Goal: Task Accomplishment & Management: Complete application form

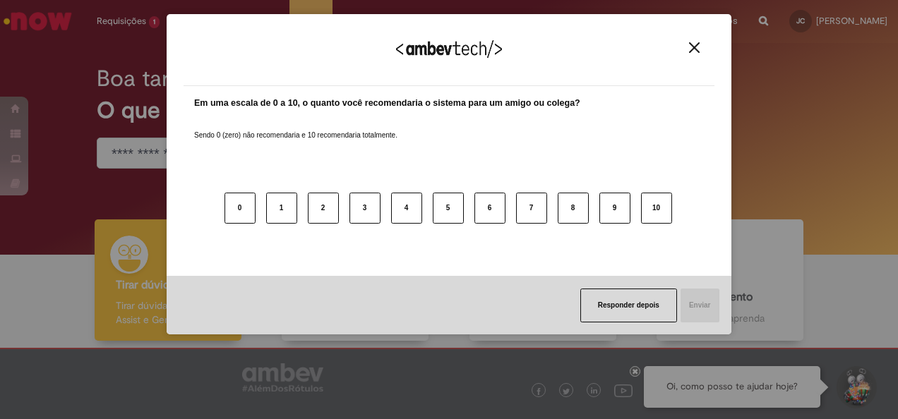
click at [691, 42] on button "Close" at bounding box center [694, 48] width 19 height 12
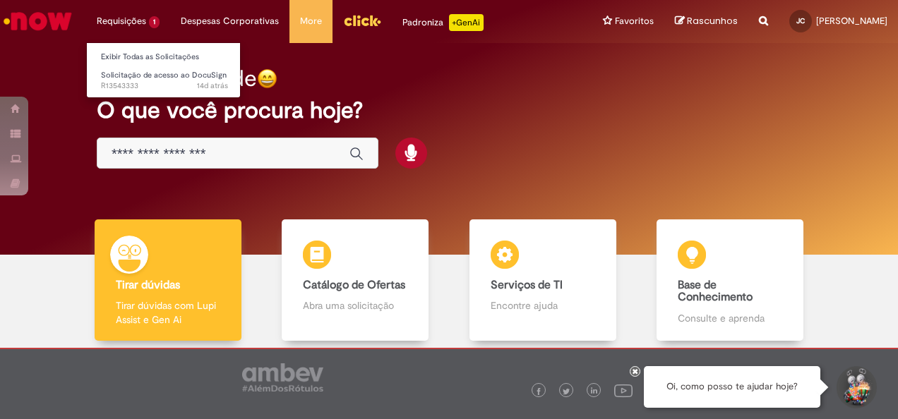
click at [145, 15] on li "Requisições 1 Exibir Todas as Solicitações Solicitação de acesso ao DocuSign 14…" at bounding box center [128, 21] width 84 height 42
click at [142, 21] on li "Requisições 1 Exibir Todas as Solicitações Solicitação de acesso ao DocuSign 14…" at bounding box center [128, 21] width 84 height 42
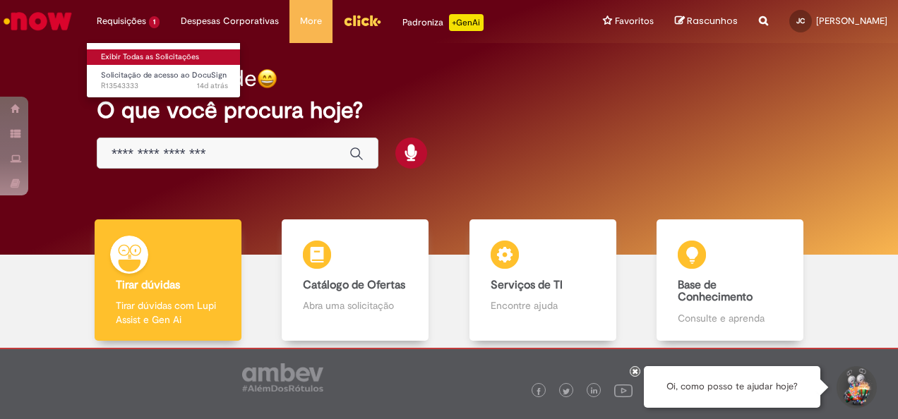
click at [141, 49] on link "Exibir Todas as Solicitações" at bounding box center [164, 57] width 155 height 16
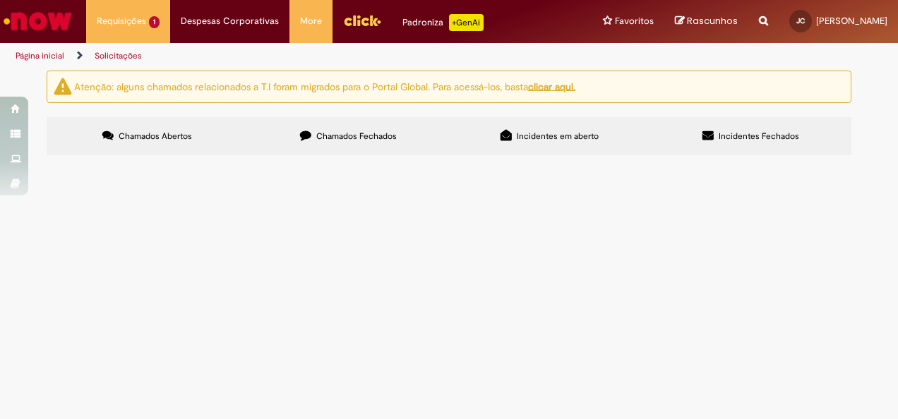
click at [0, 0] on div at bounding box center [0, 0] width 0 height 0
click at [0, 0] on img at bounding box center [0, 0] width 0 height 0
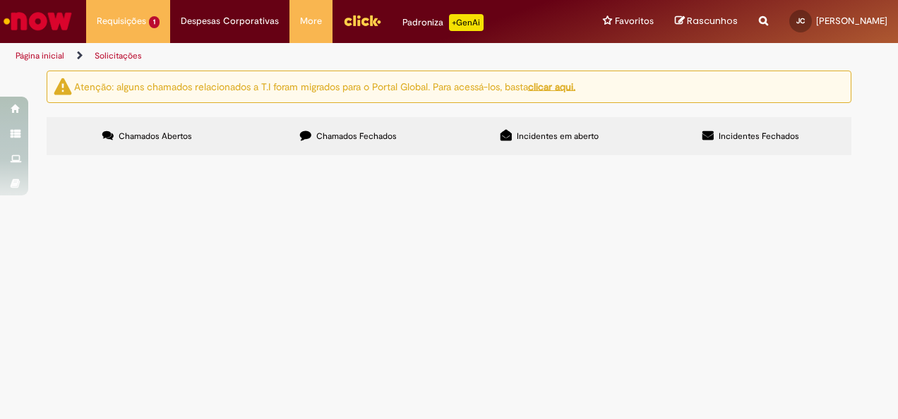
click at [0, 0] on span "R13543333" at bounding box center [0, 0] width 0 height 0
click at [0, 0] on td "Solicitação de acesso ao DocuSign" at bounding box center [0, 0] width 0 height 0
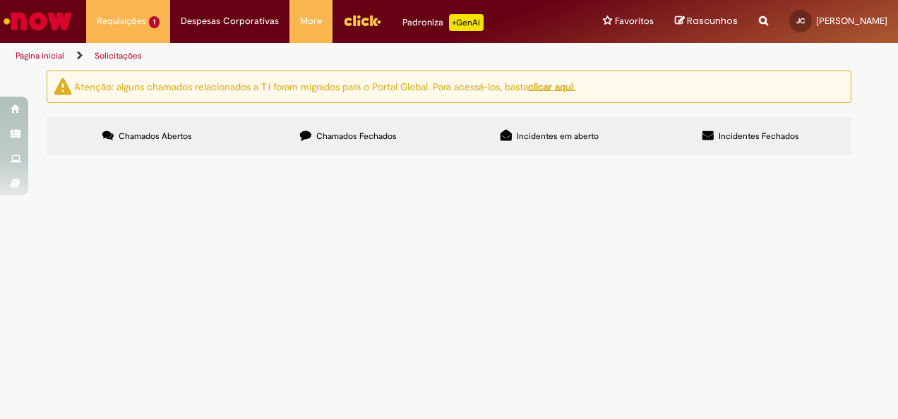
click at [0, 0] on span "Solicitação de acesso ao DocuSign" at bounding box center [0, 0] width 0 height 0
click at [0, 0] on td "Acesso a plataforma." at bounding box center [0, 0] width 0 height 0
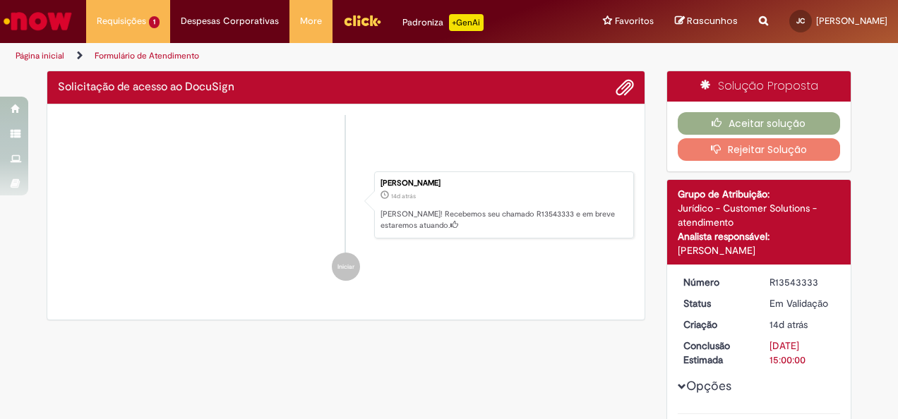
click at [738, 246] on div "Leonardo Manoel De Souza" at bounding box center [759, 251] width 163 height 14
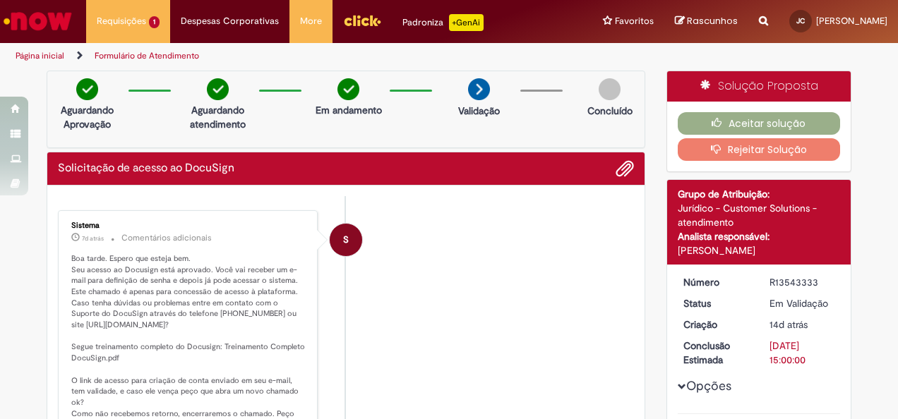
click at [763, 104] on div "Aceitar solução Rejeitar Solução" at bounding box center [759, 137] width 184 height 70
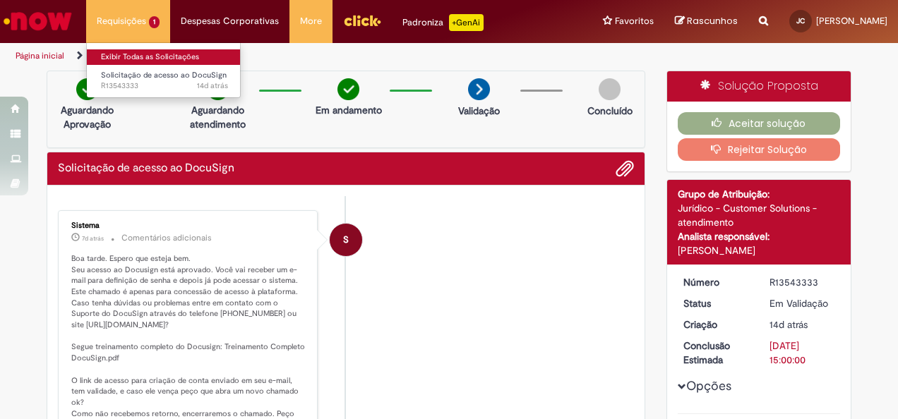
click at [148, 51] on link "Exibir Todas as Solicitações" at bounding box center [164, 57] width 155 height 16
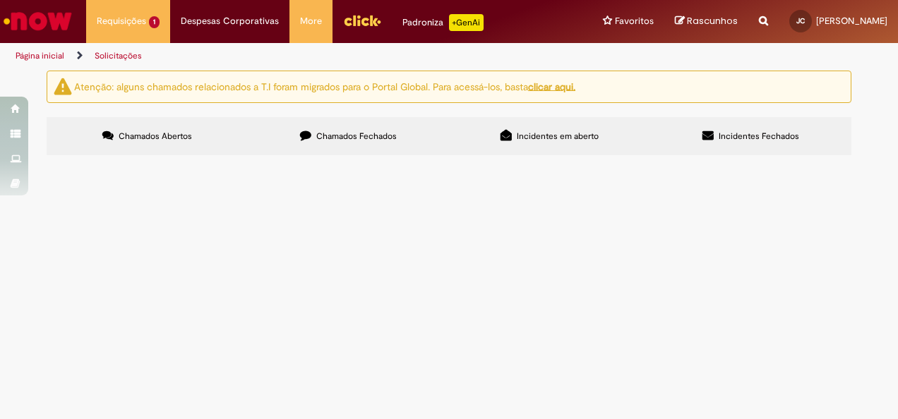
click at [406, 134] on label "Chamados Fechados" at bounding box center [348, 136] width 201 height 38
click at [0, 0] on span "22/09/2025 17:07:53" at bounding box center [0, 0] width 0 height 0
click at [0, 0] on span "Solicitação e Recuperação de Acessos" at bounding box center [0, 0] width 0 height 0
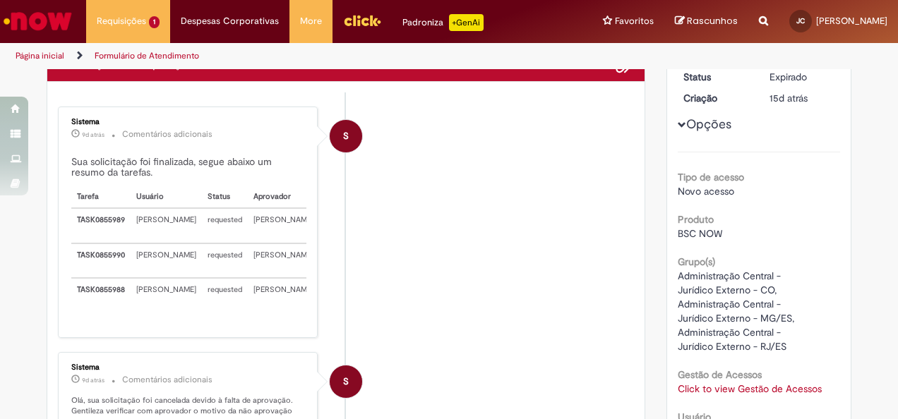
scroll to position [71, 0]
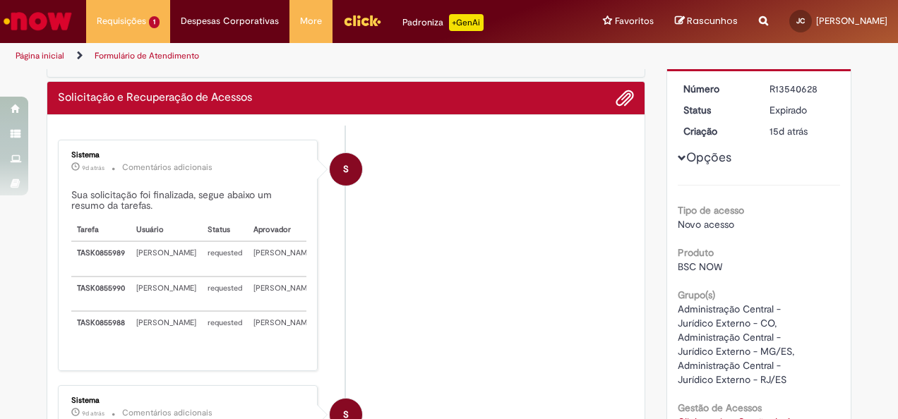
drag, startPoint x: 263, startPoint y: 258, endPoint x: 278, endPoint y: 272, distance: 20.5
click at [319, 272] on td "Tarefa aprovada." at bounding box center [342, 259] width 47 height 35
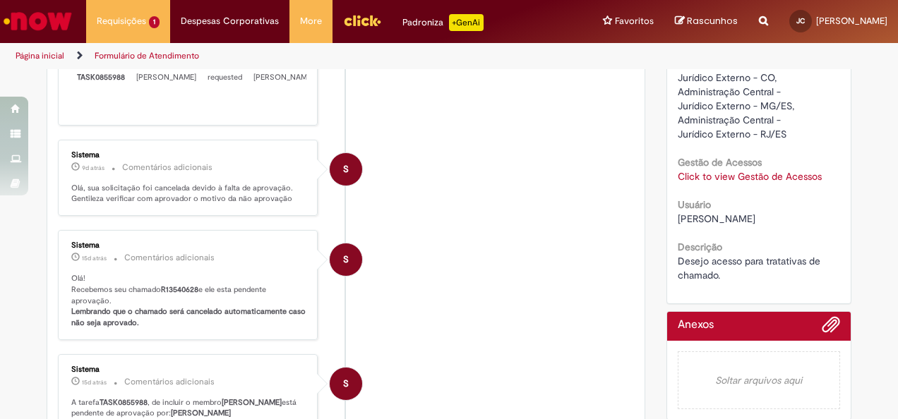
scroll to position [424, 0]
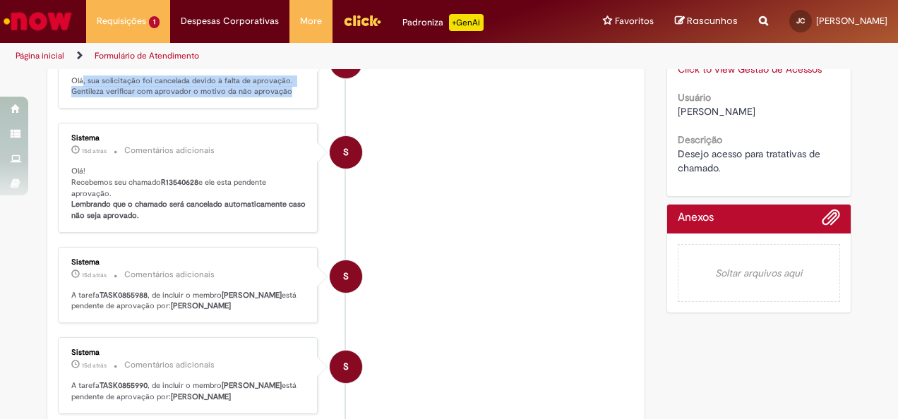
drag, startPoint x: 76, startPoint y: 156, endPoint x: 279, endPoint y: 171, distance: 203.2
click at [279, 105] on div "Sistema 9d atrás 9 dias atrás Comentários adicionais Olá, sua solicitação foi c…" at bounding box center [187, 71] width 251 height 69
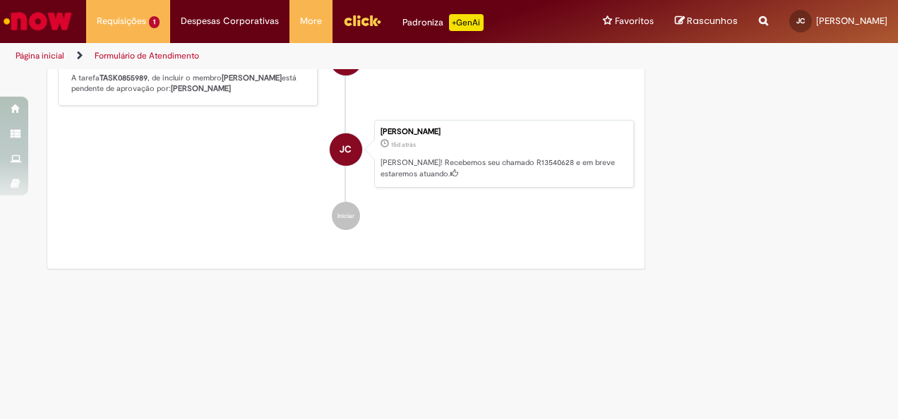
scroll to position [890, 0]
click at [345, 223] on div "JC" at bounding box center [345, 275] width 35 height 288
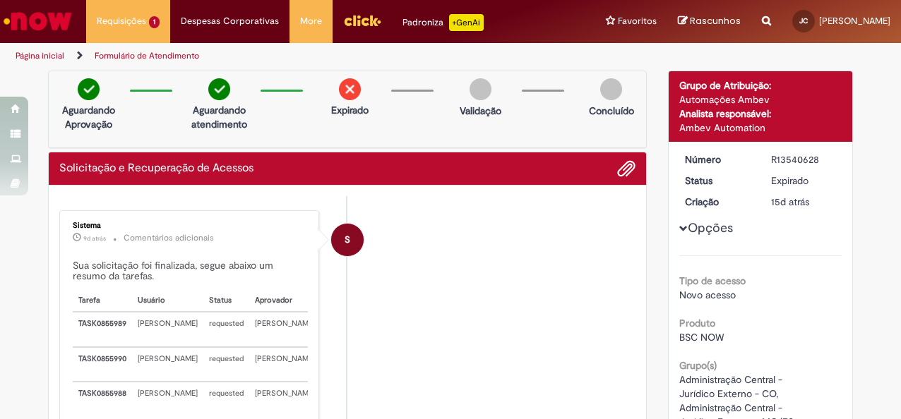
scroll to position [212, 0]
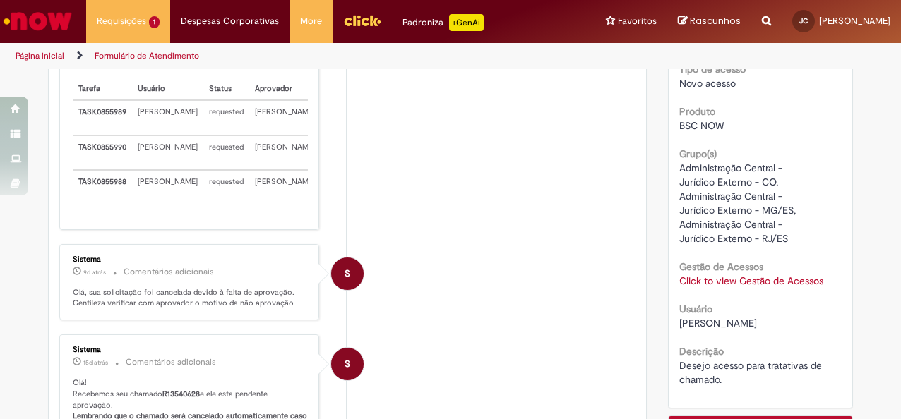
click at [704, 278] on link "Click to view Gestão de Acessos" at bounding box center [751, 281] width 144 height 13
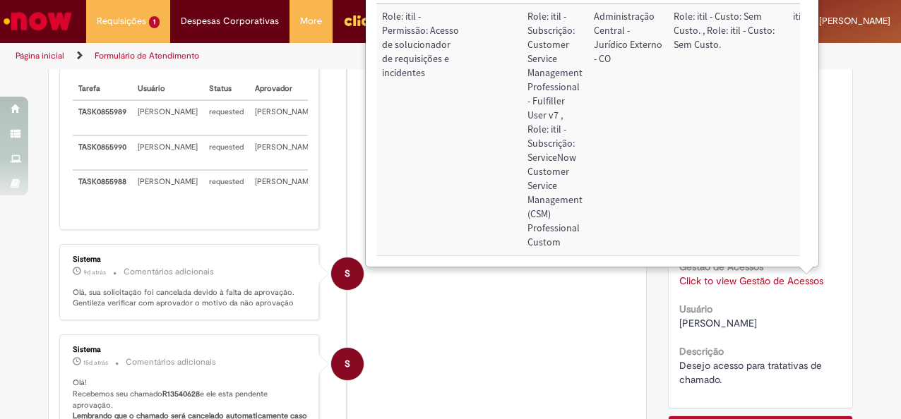
click at [704, 278] on link "Click to view Gestão de Acessos" at bounding box center [751, 281] width 144 height 13
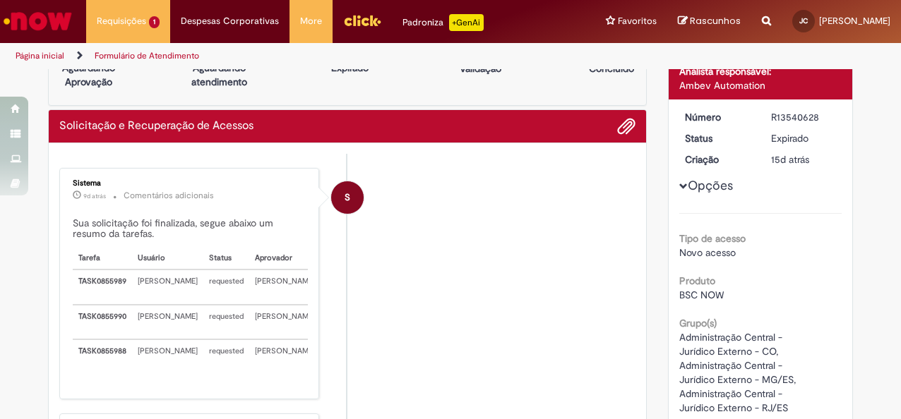
scroll to position [0, 0]
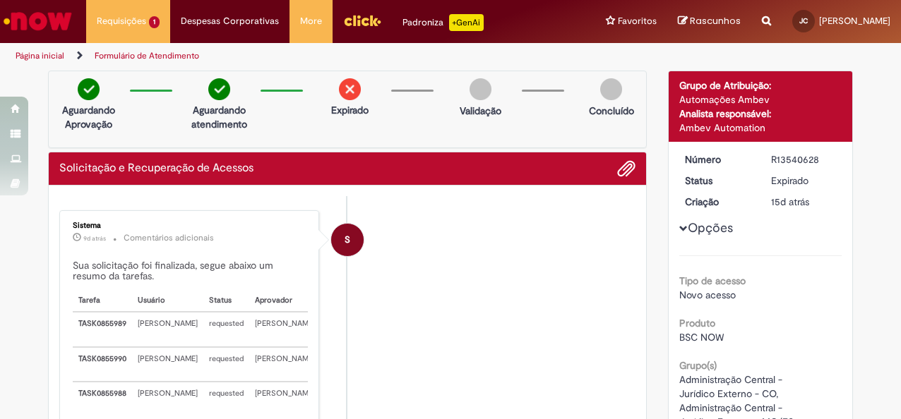
click at [0, 0] on button "Opções" at bounding box center [0, 0] width 0 height 0
click at [679, 225] on span "Opções para R13540628" at bounding box center [683, 229] width 8 height 8
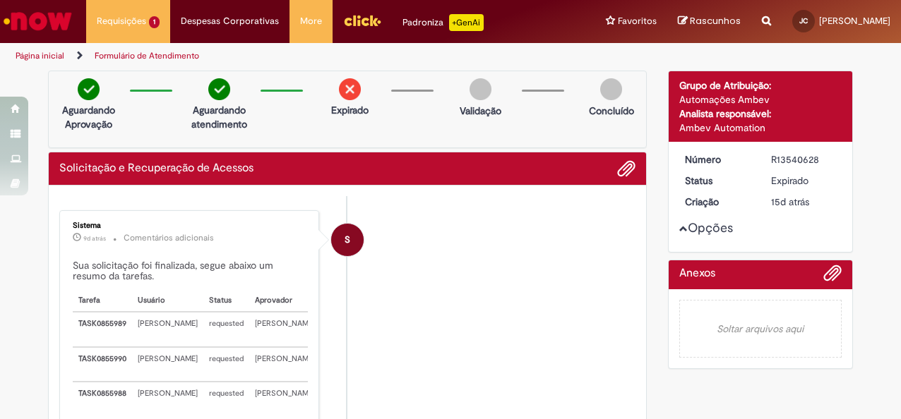
click at [681, 226] on span "Opções para R13540628" at bounding box center [683, 229] width 8 height 8
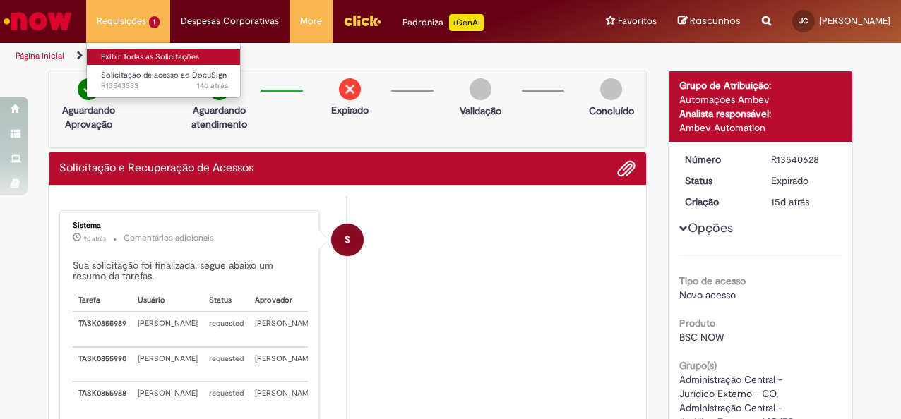
click at [124, 59] on link "Exibir Todas as Solicitações" at bounding box center [164, 57] width 155 height 16
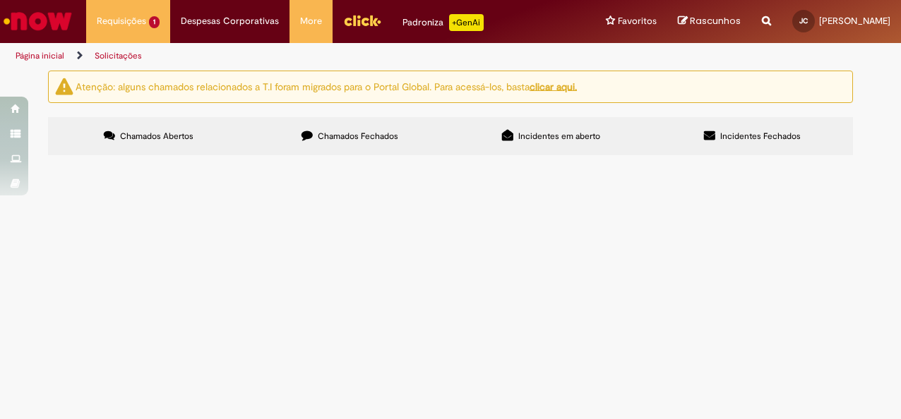
click at [0, 0] on div at bounding box center [0, 0] width 0 height 0
click at [75, 18] on link "Ir para a Homepage" at bounding box center [38, 21] width 76 height 42
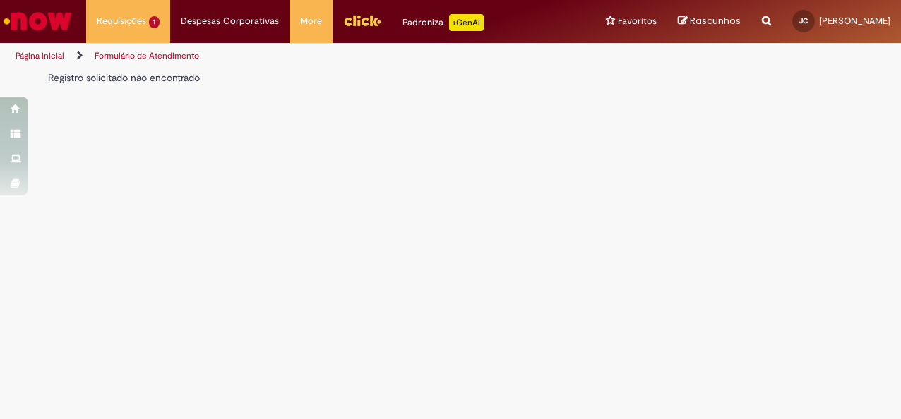
click at [162, 54] on link "Formulário de Atendimento" at bounding box center [147, 55] width 105 height 11
click at [44, 18] on img "Ir para a Homepage" at bounding box center [37, 21] width 73 height 28
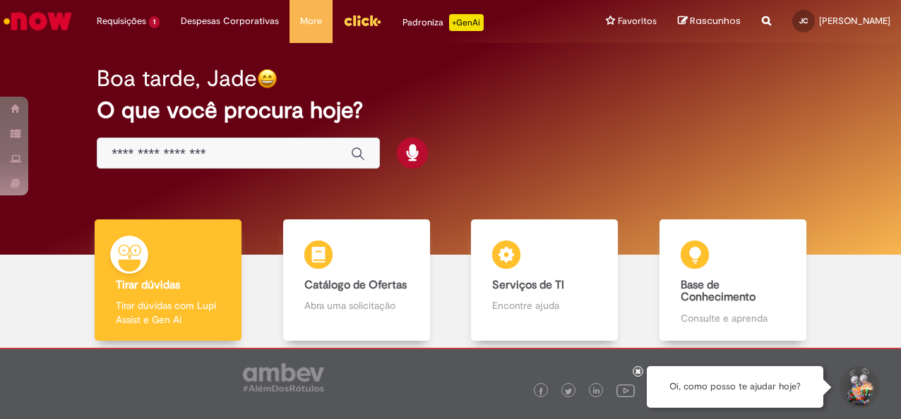
click at [278, 156] on input "Basta digitar aqui" at bounding box center [224, 154] width 225 height 16
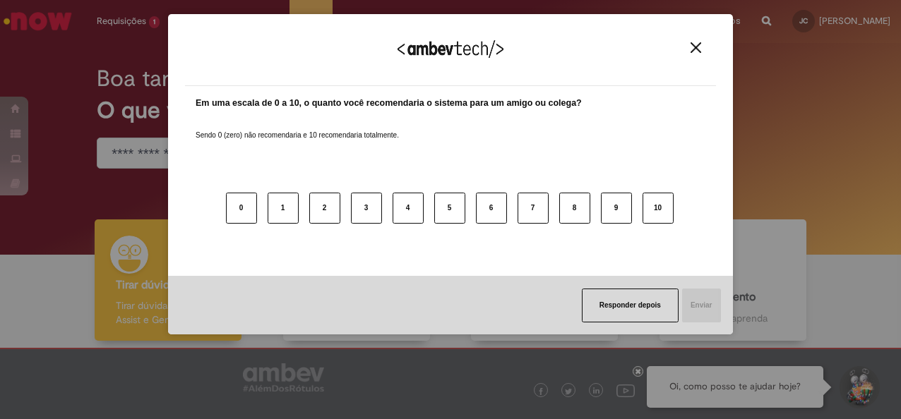
click at [695, 55] on div "Agradecemos seu feedback!" at bounding box center [450, 58] width 531 height 55
click at [698, 49] on img "Close" at bounding box center [696, 47] width 11 height 11
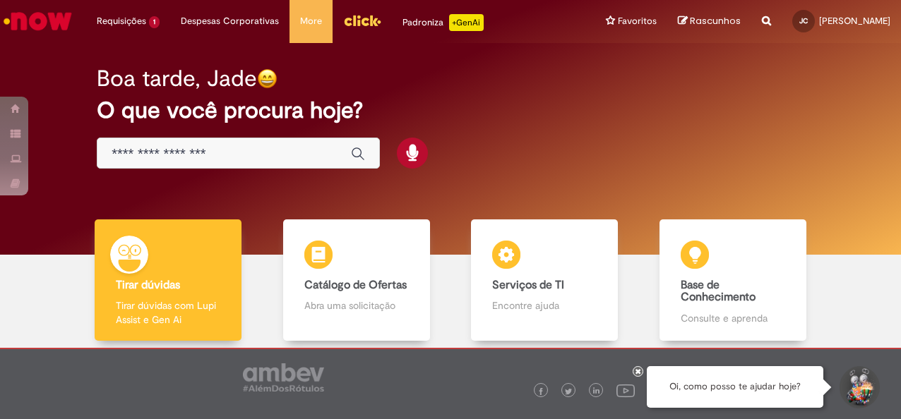
click at [206, 165] on div "Global" at bounding box center [238, 154] width 283 height 32
click at [208, 157] on input "Basta digitar aqui" at bounding box center [224, 154] width 225 height 16
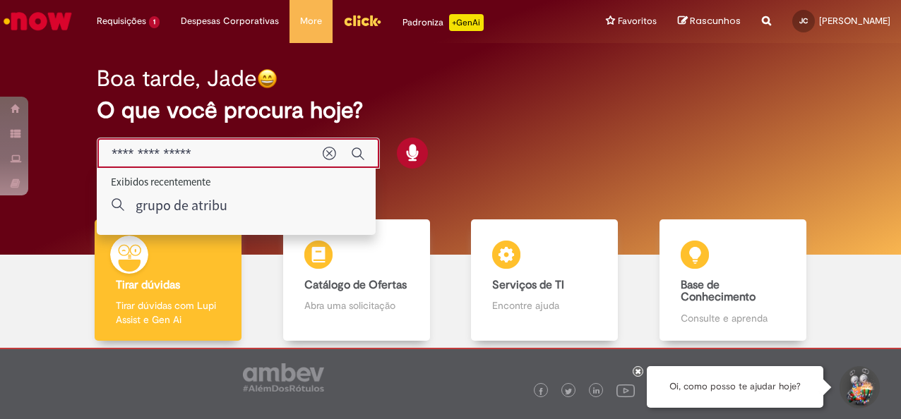
type input "**********"
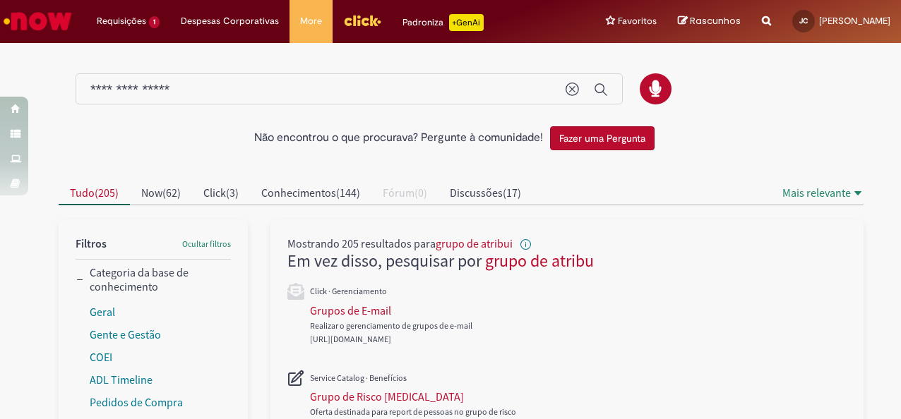
drag, startPoint x: 265, startPoint y: 58, endPoint x: 232, endPoint y: 54, distance: 33.5
click at [232, 52] on div at bounding box center [450, 82] width 805 height 74
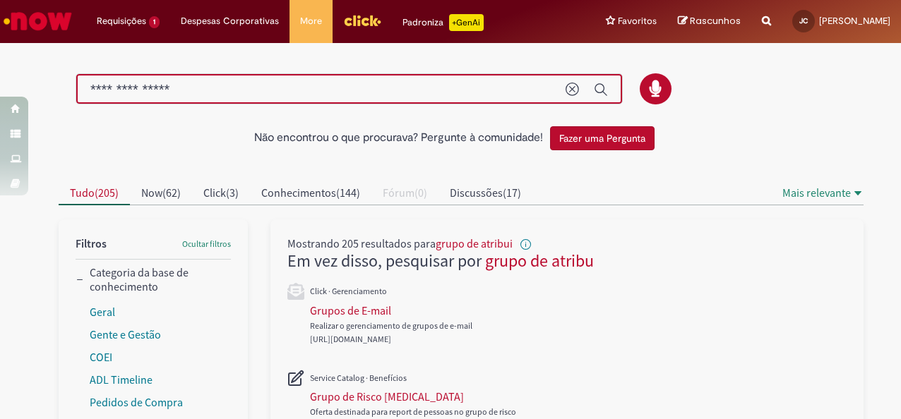
drag, startPoint x: 269, startPoint y: 82, endPoint x: 20, endPoint y: 72, distance: 248.8
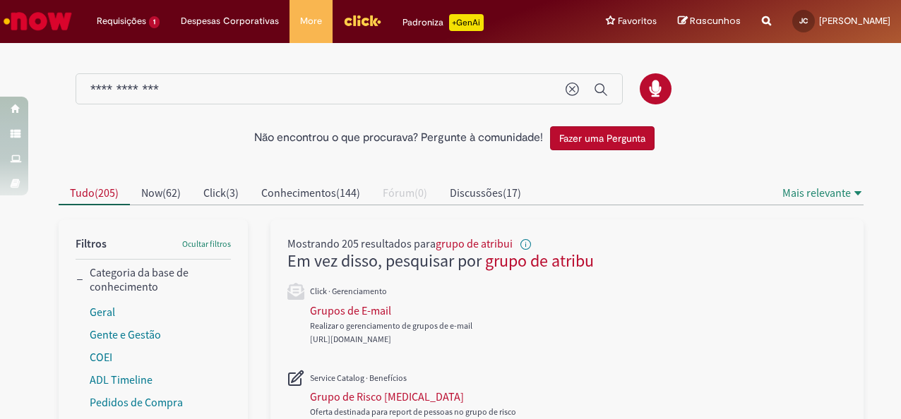
click at [180, 80] on div "**********" at bounding box center [349, 89] width 547 height 32
click at [182, 82] on input "**********" at bounding box center [320, 90] width 461 height 16
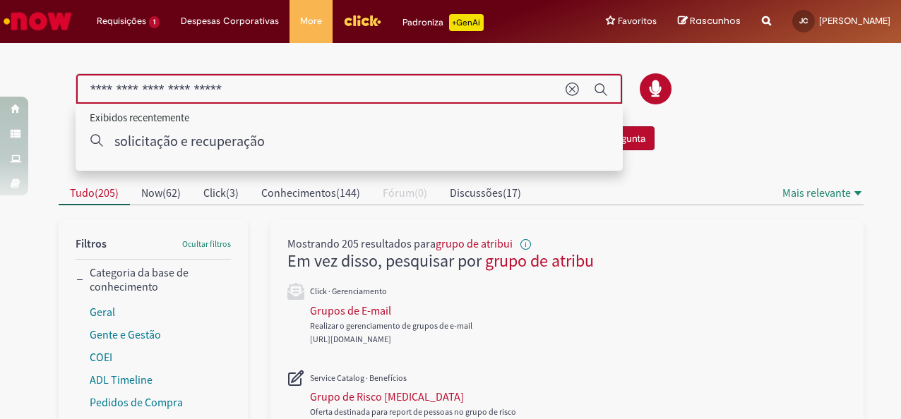
type input "**********"
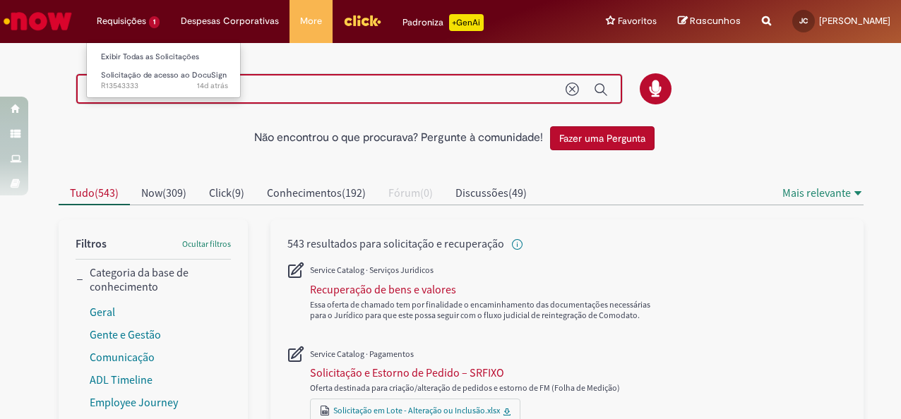
click at [136, 13] on li "Requisições 1 Exibir Todas as Solicitações Solicitação de acesso ao DocuSign 14…" at bounding box center [128, 21] width 84 height 42
click at [134, 28] on li "Requisições 1 Exibir Todas as Solicitações Solicitação de acesso ao DocuSign 14…" at bounding box center [128, 21] width 84 height 42
click at [135, 27] on li "Requisições 1 Exibir Todas as Solicitações Solicitação de acesso ao DocuSign 14…" at bounding box center [128, 21] width 84 height 42
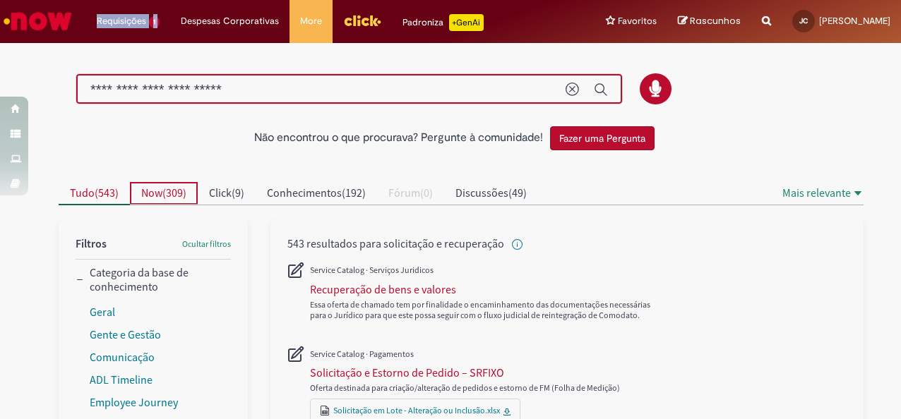
drag, startPoint x: 135, startPoint y: 27, endPoint x: 136, endPoint y: 189, distance: 161.7
click at [135, 189] on button "Now ( 309 )" at bounding box center [164, 193] width 68 height 23
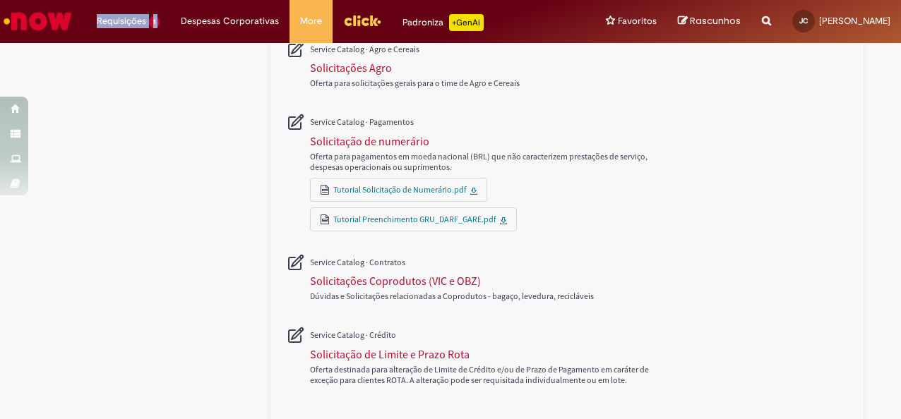
scroll to position [761, 0]
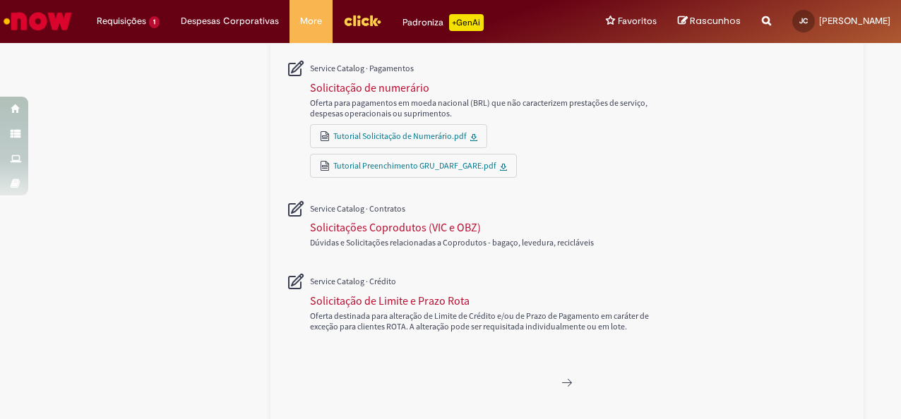
click at [818, 240] on div "Dúvidas e Solicitações relacionadas a Coprodutos - bagaço, levedura, recicláveis" at bounding box center [566, 225] width 559 height 73
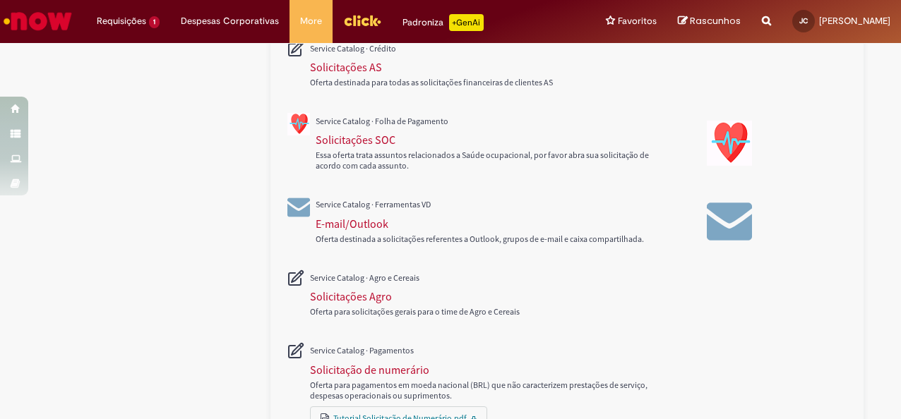
scroll to position [0, 0]
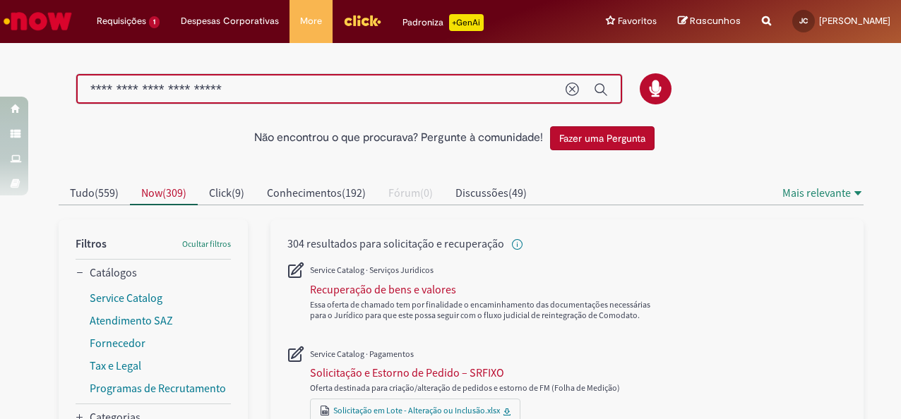
click at [521, 69] on div at bounding box center [450, 82] width 805 height 74
click at [508, 83] on input "**********" at bounding box center [320, 90] width 461 height 16
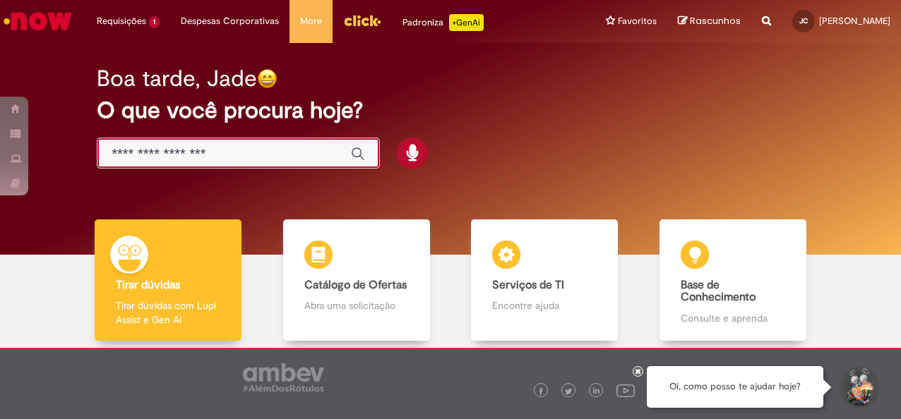
drag, startPoint x: 259, startPoint y: 150, endPoint x: 257, endPoint y: 143, distance: 7.4
click at [257, 143] on div "Global" at bounding box center [238, 154] width 283 height 32
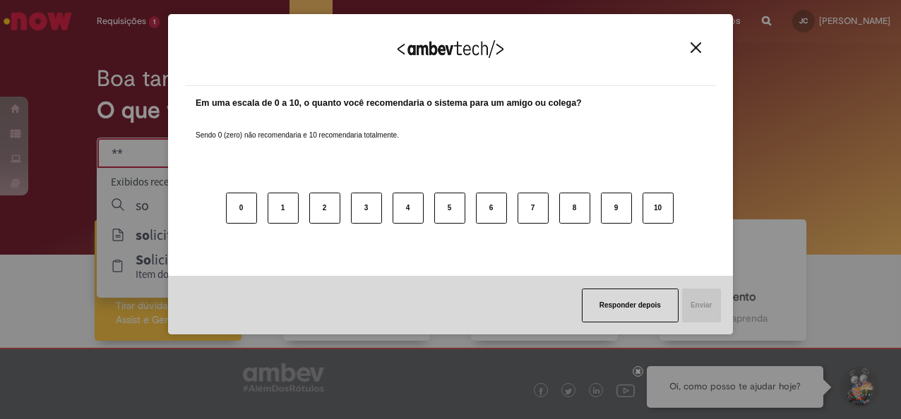
click at [694, 47] on img "Close" at bounding box center [696, 47] width 11 height 11
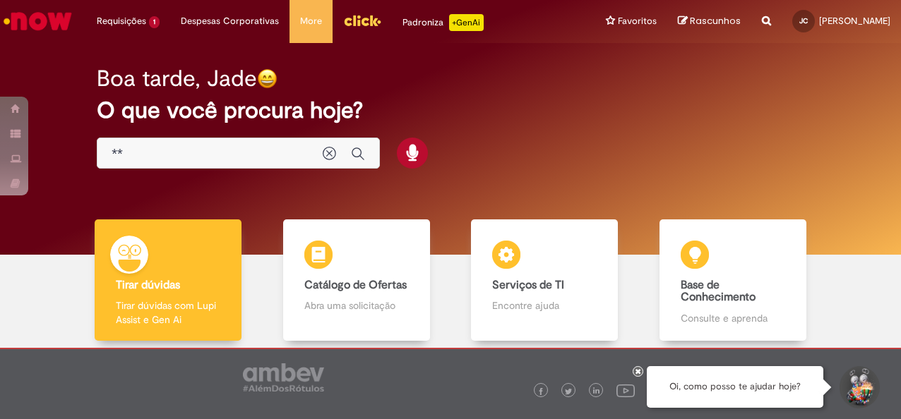
click at [262, 153] on input "**" at bounding box center [210, 154] width 197 height 16
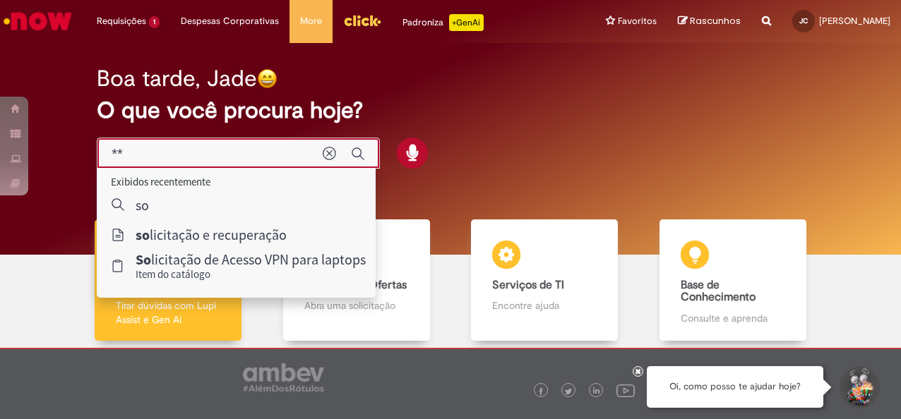
type input "*"
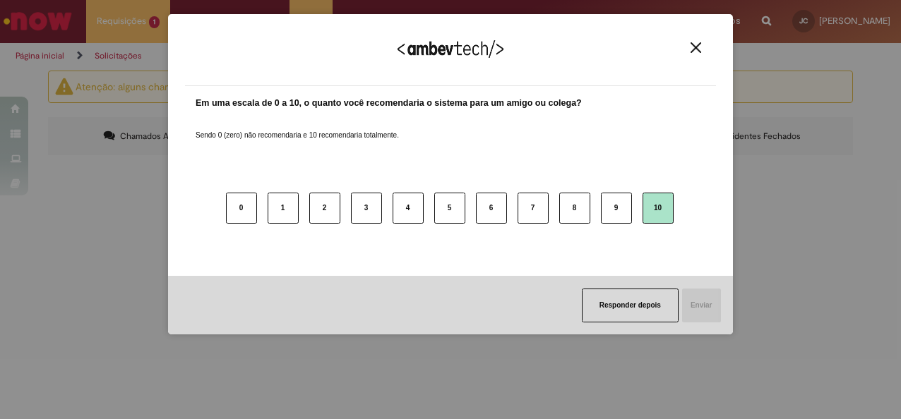
click at [654, 216] on button "10" at bounding box center [658, 208] width 31 height 31
click at [702, 299] on button "Enviar" at bounding box center [701, 306] width 40 height 34
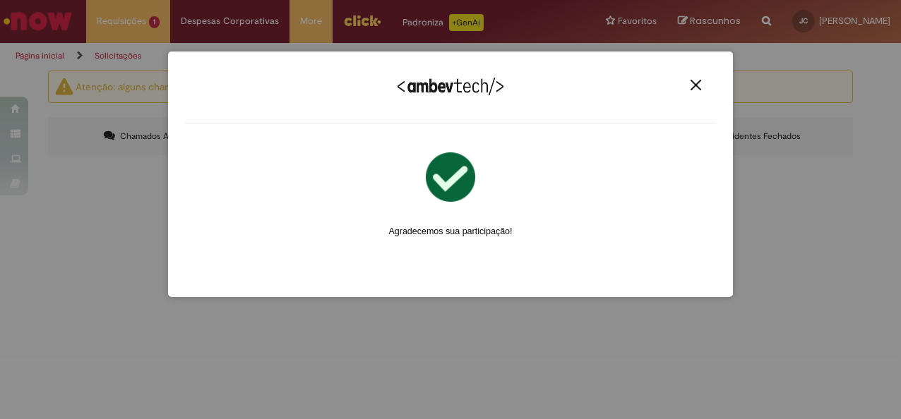
click at [699, 92] on div "Agradecemos seu feedback!" at bounding box center [450, 96] width 531 height 55
click at [705, 82] on button "Close" at bounding box center [695, 85] width 19 height 12
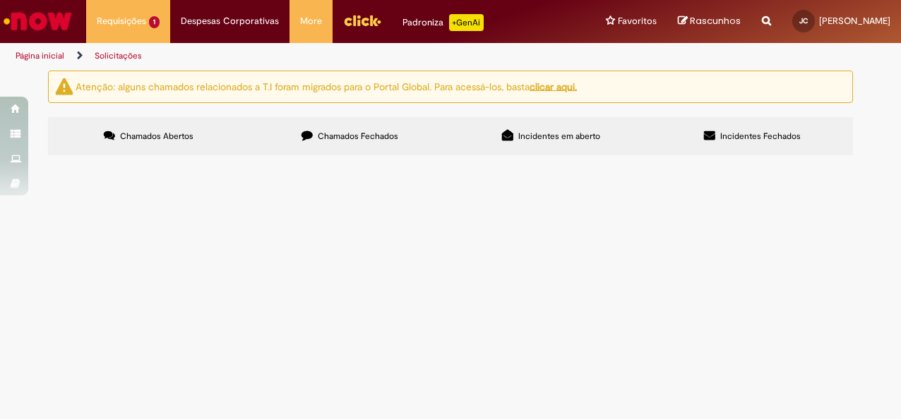
click at [0, 0] on div at bounding box center [0, 0] width 0 height 0
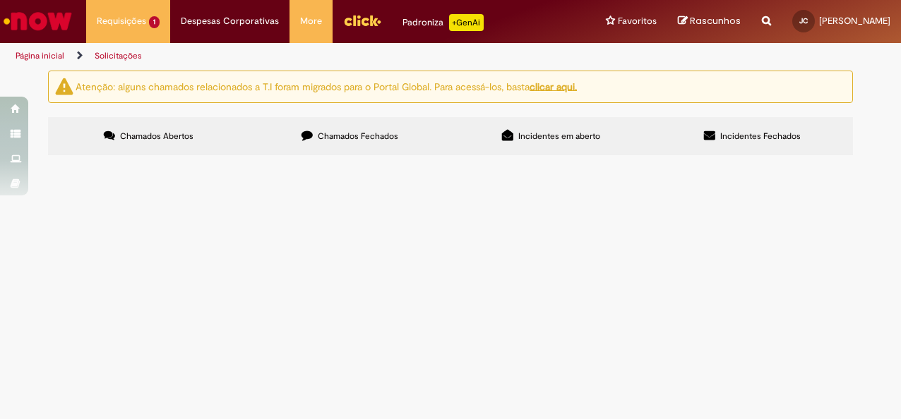
drag, startPoint x: 121, startPoint y: 282, endPoint x: 269, endPoint y: 134, distance: 209.7
click at [274, 133] on label "Chamados Fechados" at bounding box center [349, 136] width 201 height 38
click at [0, 0] on span "Solicitação e Recuperação de Acessos" at bounding box center [0, 0] width 0 height 0
click at [290, 242] on main "Solicitações Atenção: alguns chamados relacionados a T.I foram migrados para o …" at bounding box center [450, 245] width 901 height 350
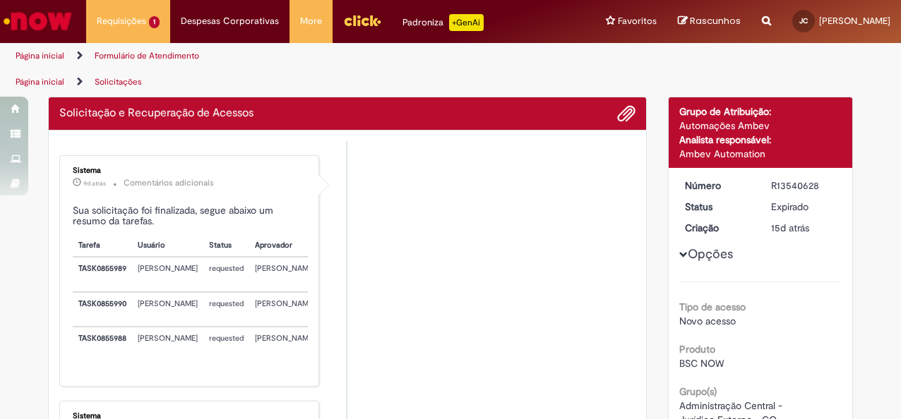
copy tr "Solicitação e Recuperação de Acessos"
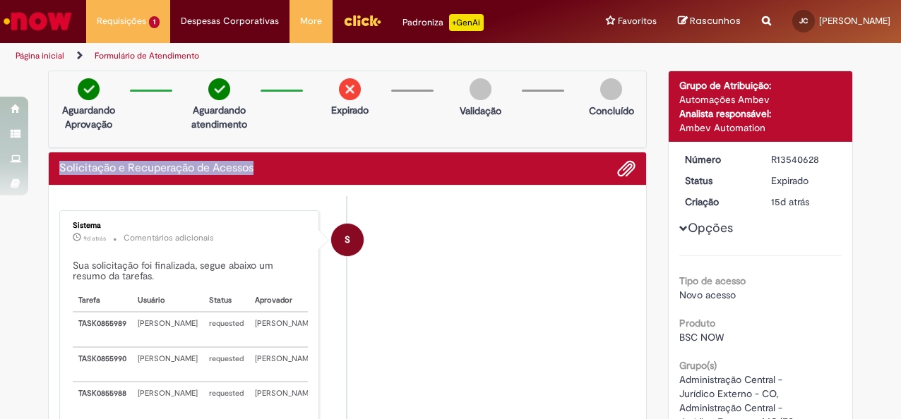
drag, startPoint x: 257, startPoint y: 162, endPoint x: 52, endPoint y: 179, distance: 205.6
click at [52, 179] on div "Solicitação e Recuperação de Acessos" at bounding box center [347, 169] width 597 height 33
copy h2 "Solicitação e Recuperação de Acessos"
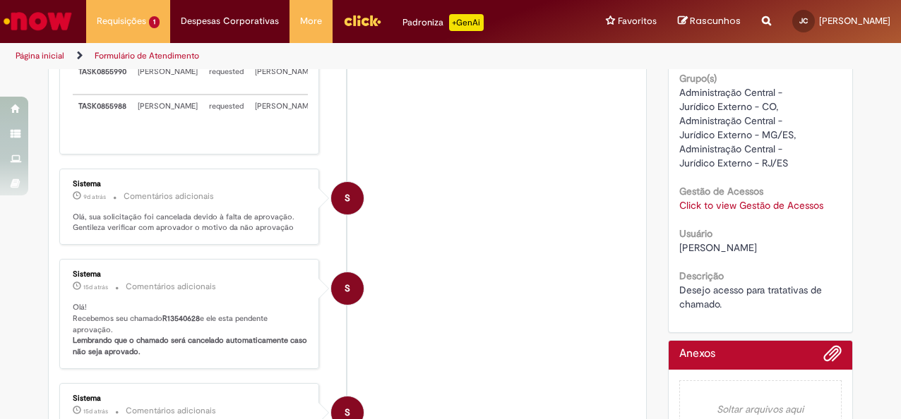
scroll to position [282, 0]
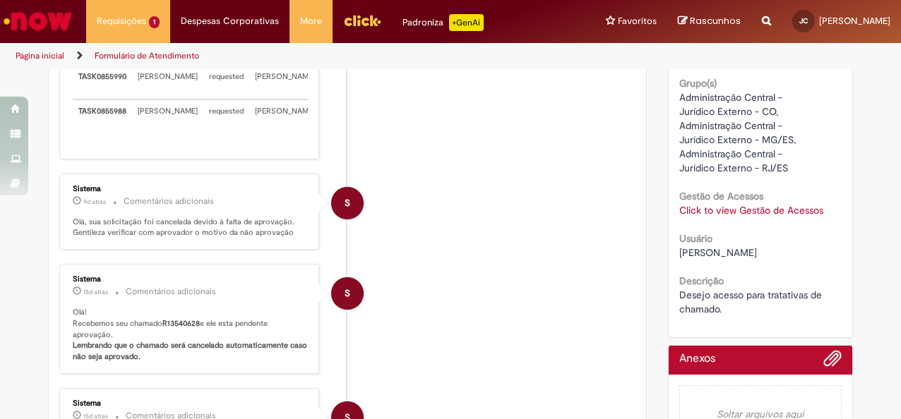
click at [691, 206] on link "Click to view Gestão de Acessos" at bounding box center [751, 210] width 144 height 13
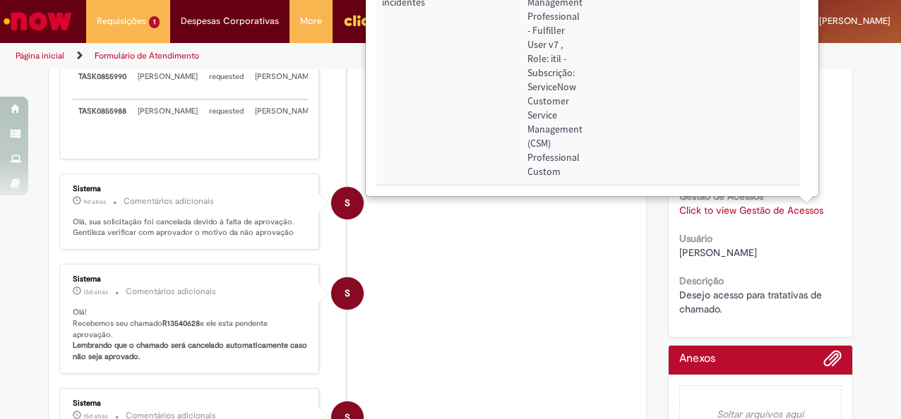
scroll to position [0, 68]
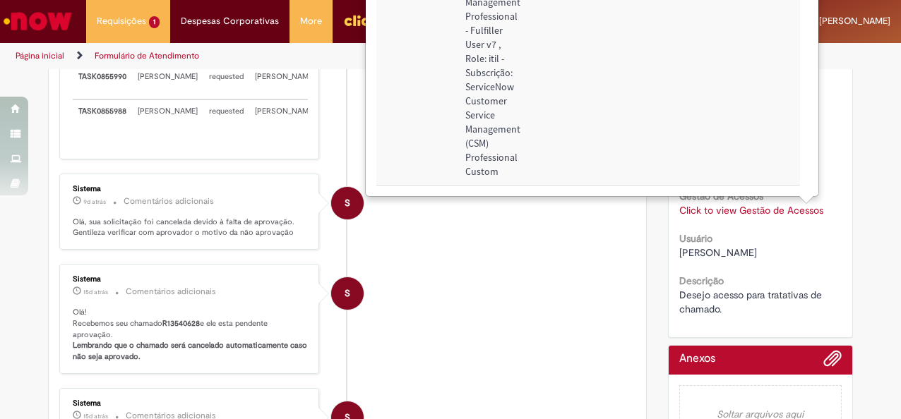
click at [713, 289] on span "Desejo acesso para tratativas de chamado." at bounding box center [751, 302] width 145 height 27
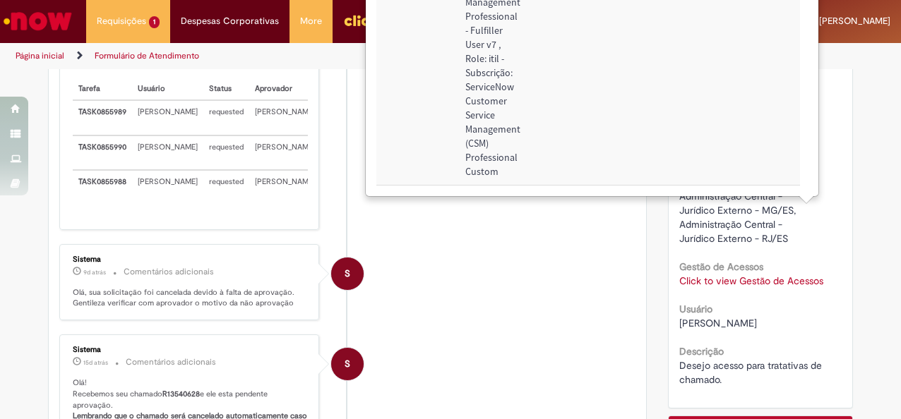
click at [859, 251] on div "Verificar Código de Barras Aguardando Aprovação Aguardando atendimento Expirado…" at bounding box center [450, 373] width 901 height 1029
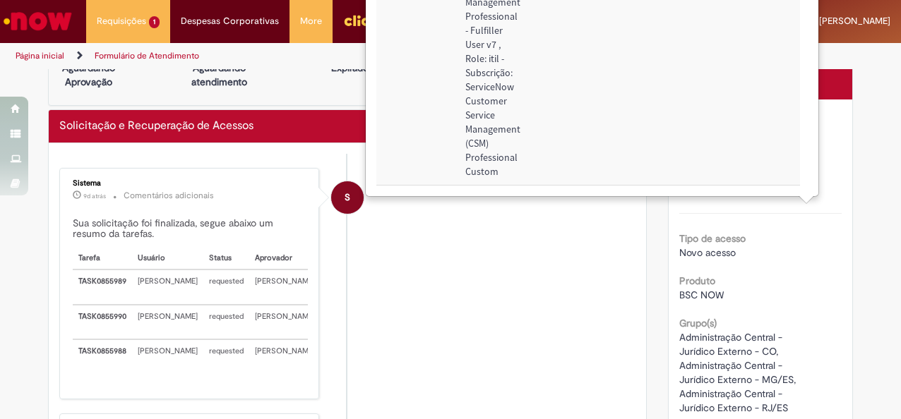
scroll to position [71, 0]
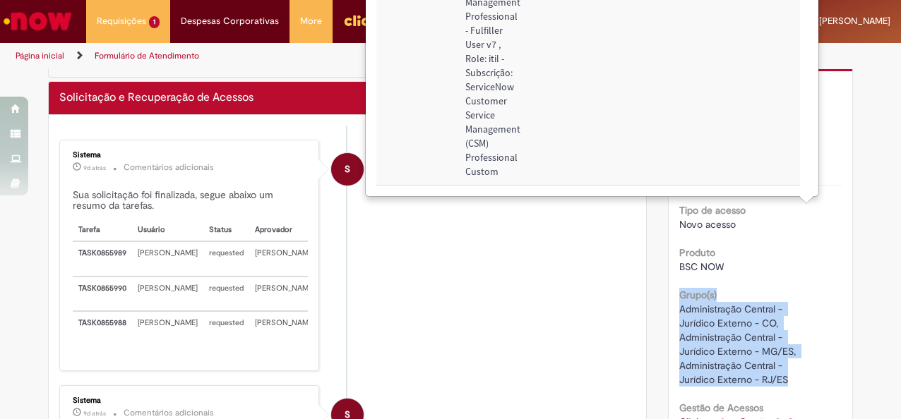
drag, startPoint x: 673, startPoint y: 289, endPoint x: 791, endPoint y: 380, distance: 149.0
click at [791, 380] on div "Grupo(s) Administração Central - Jurídico Externo - CO, Administração Central -…" at bounding box center [760, 336] width 163 height 102
drag, startPoint x: 791, startPoint y: 380, endPoint x: 772, endPoint y: 381, distance: 19.1
click at [772, 381] on span "Administração Central - Jurídico Externo - CO, Administração Central - Jurídico…" at bounding box center [738, 344] width 119 height 83
click at [802, 384] on div "Administração Central - Jurídico Externo - CO, Administração Central - Jurídico…" at bounding box center [760, 344] width 163 height 85
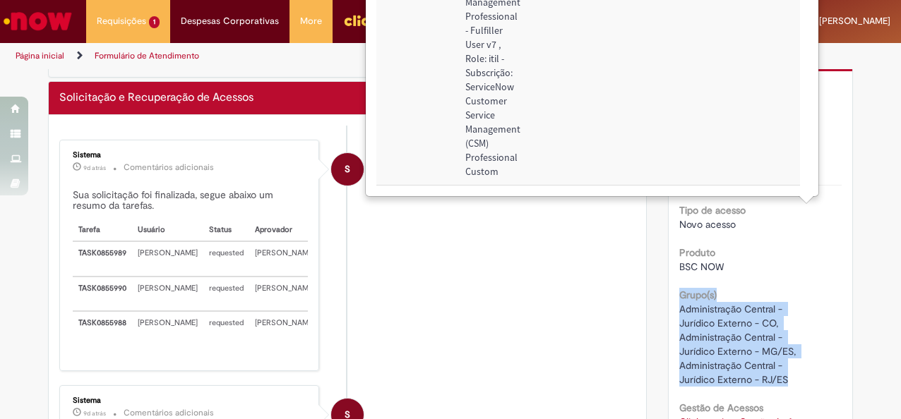
drag, startPoint x: 672, startPoint y: 290, endPoint x: 814, endPoint y: 374, distance: 164.7
click at [814, 374] on div "Número R13540628 Status Expirado Criação 15d atrás 15 dias atrás Opções Tipo de…" at bounding box center [761, 310] width 184 height 478
copy div "Grupo(s) Administração Central - Jurídico Externo - CO, Administração Central -…"
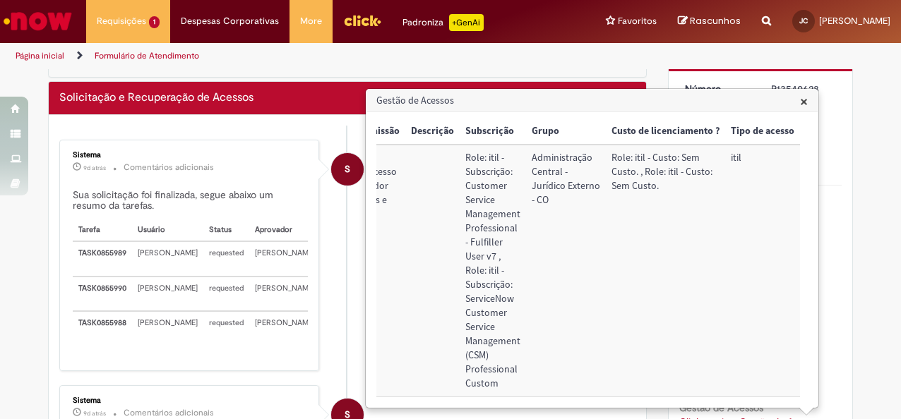
click at [345, 233] on div "S" at bounding box center [347, 295] width 35 height 288
drag, startPoint x: 863, startPoint y: 150, endPoint x: 832, endPoint y: 136, distance: 34.1
click at [808, 100] on h3 "Gestão de Acessos" at bounding box center [592, 101] width 451 height 23
click at [803, 100] on span "×" at bounding box center [804, 101] width 8 height 19
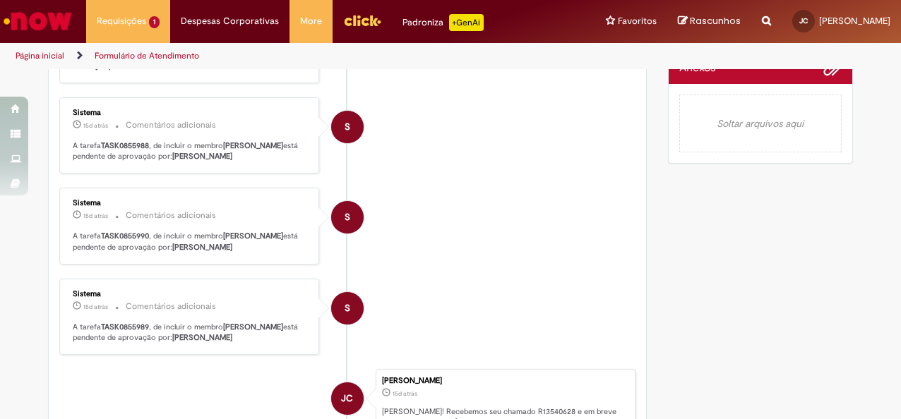
scroll to position [432, 0]
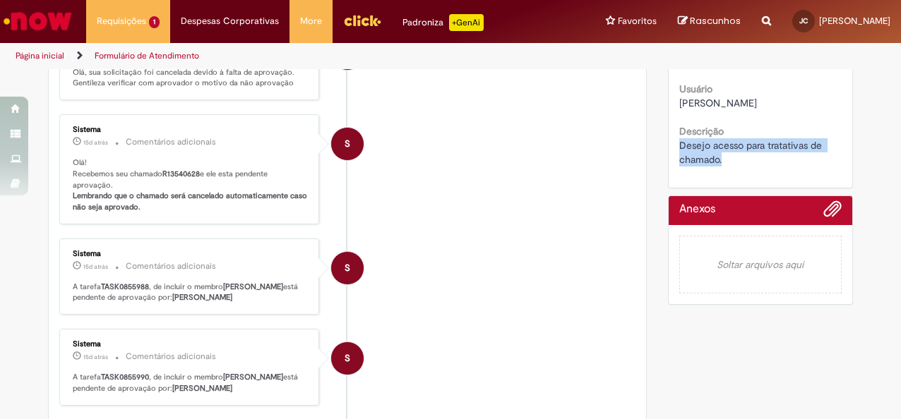
drag, startPoint x: 672, startPoint y: 148, endPoint x: 723, endPoint y: 154, distance: 51.9
copy span "Desejo acesso para tratativas de chamado."
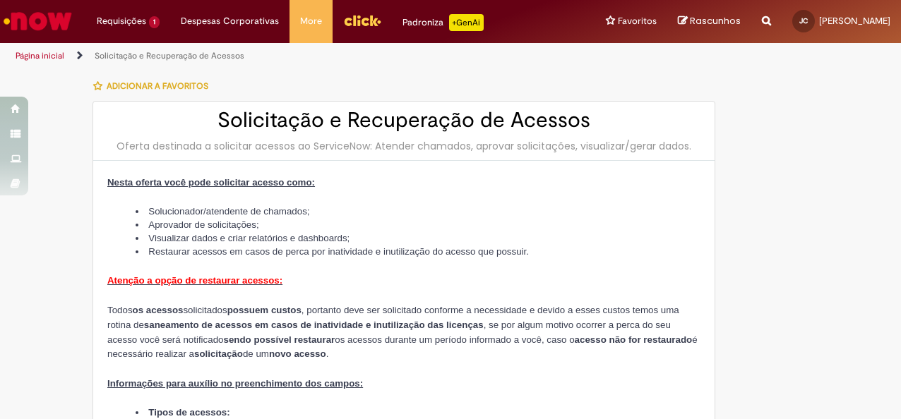
type input "**********"
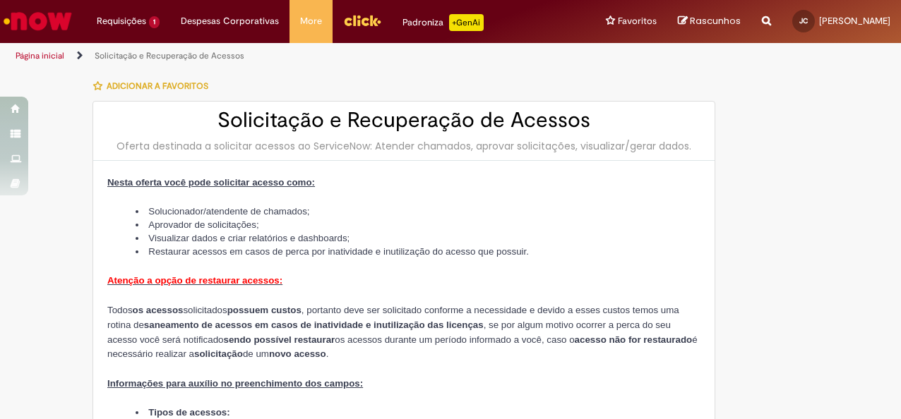
type input "**********"
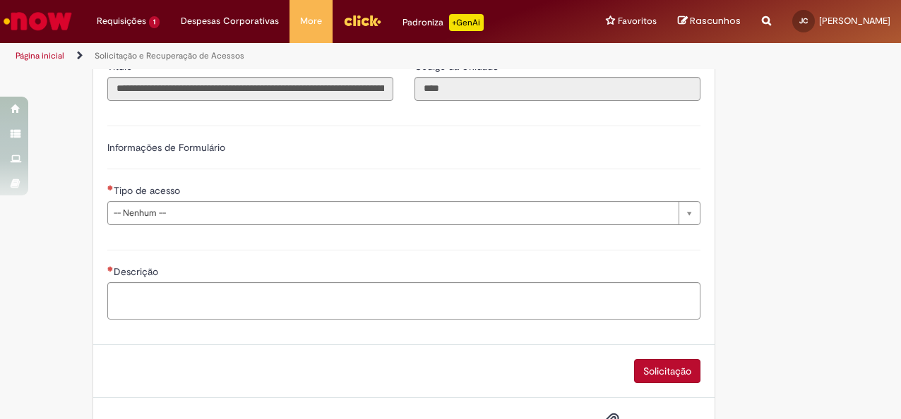
scroll to position [915, 0]
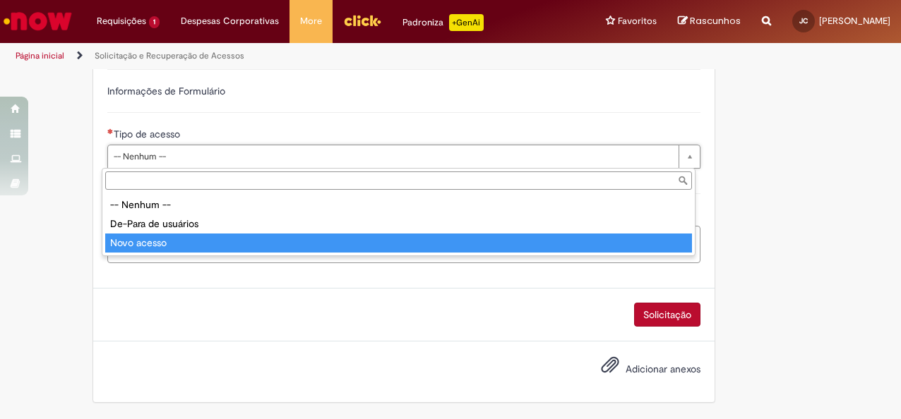
click at [214, 235] on div "Descrição" at bounding box center [404, 226] width 614 height 95
type input "**********"
select select "**********"
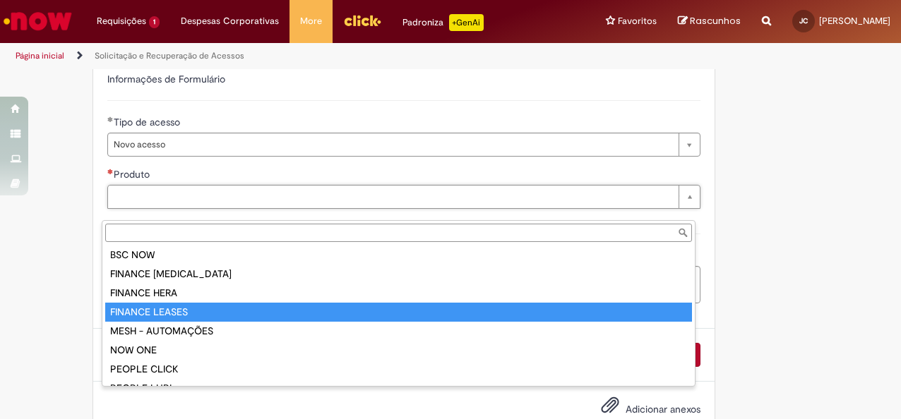
scroll to position [0, 0]
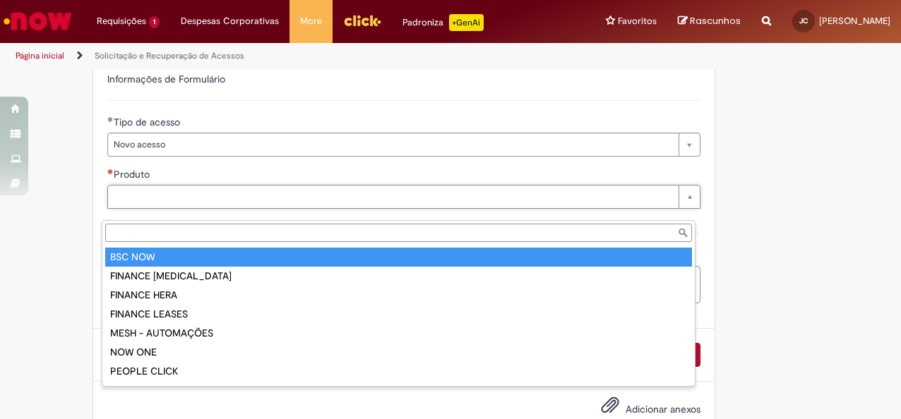
type input "*******"
type input "**********"
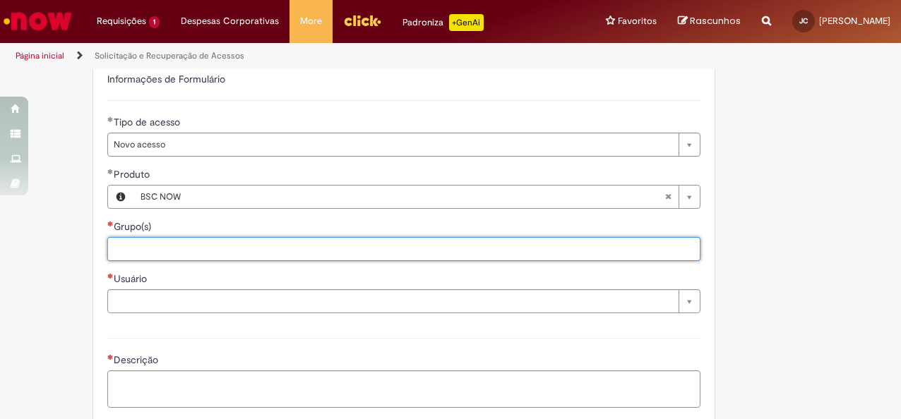
click at [184, 260] on input "Grupo(s)" at bounding box center [433, 249] width 651 height 21
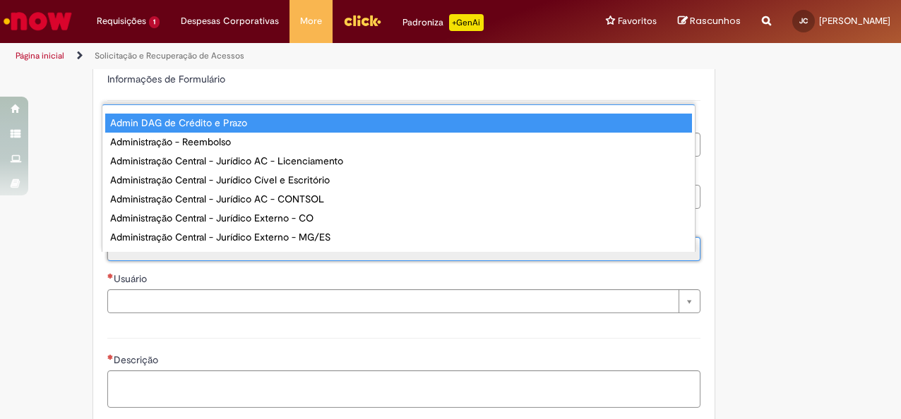
scroll to position [11, 0]
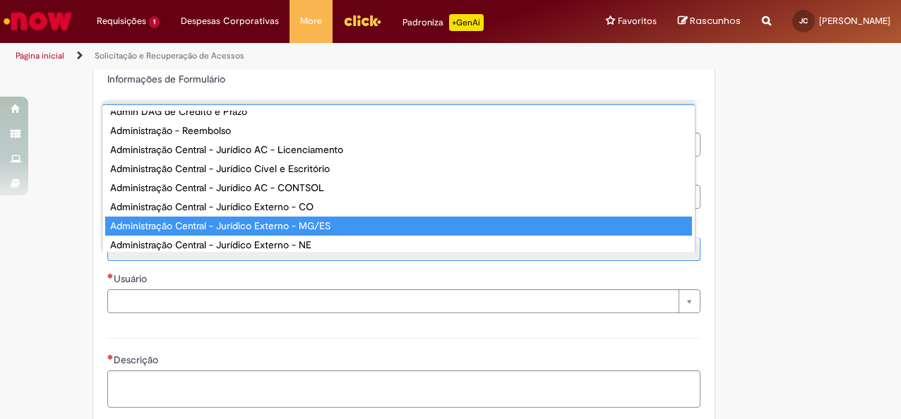
type input "**********"
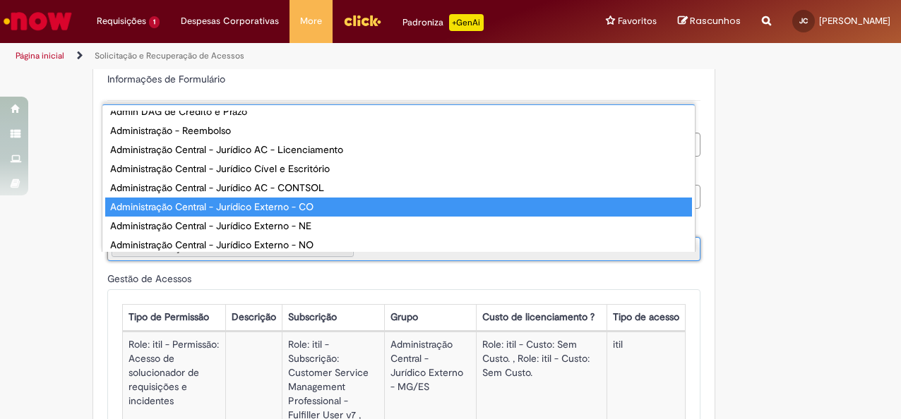
type input "*"
type input "**********"
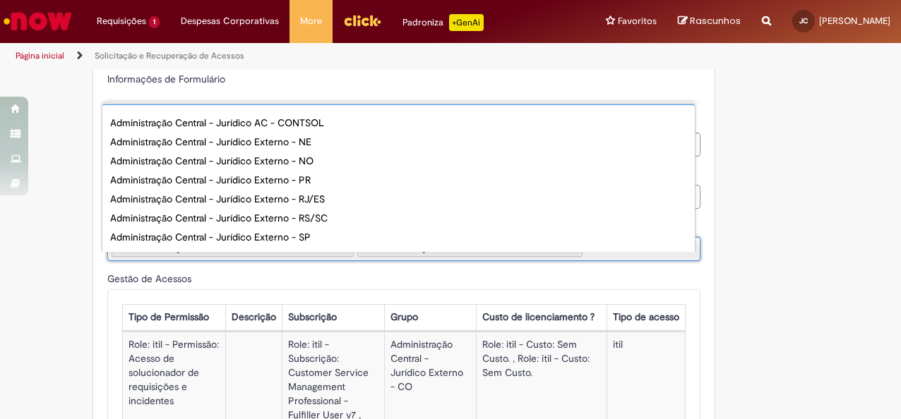
scroll to position [102, 0]
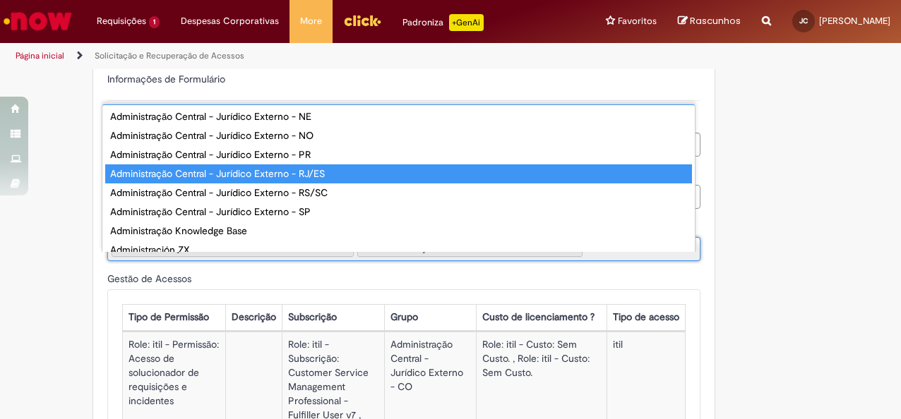
type input "**"
click at [501, 178] on div "**********" at bounding box center [404, 410] width 614 height 734
type input "**********"
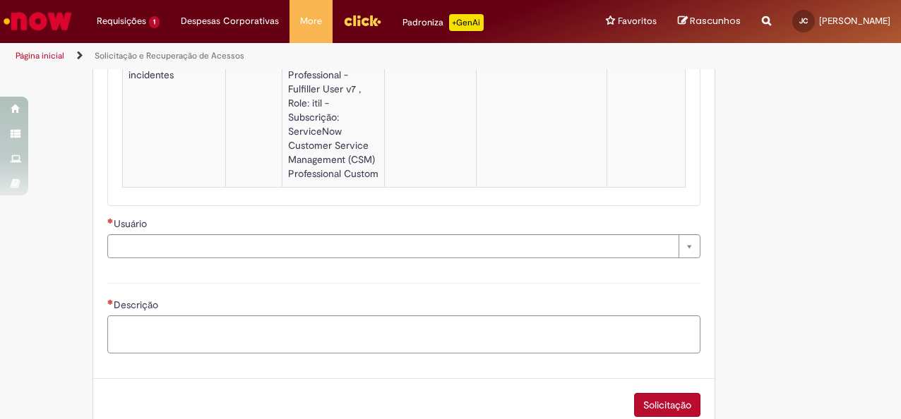
scroll to position [1691, 0]
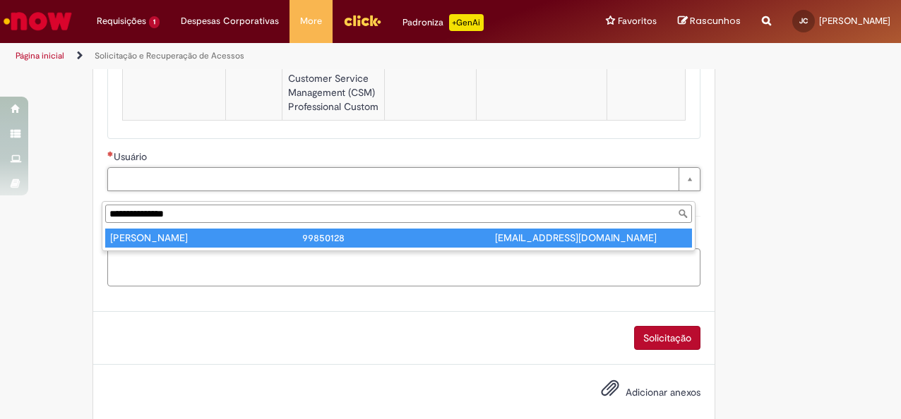
type input "**********"
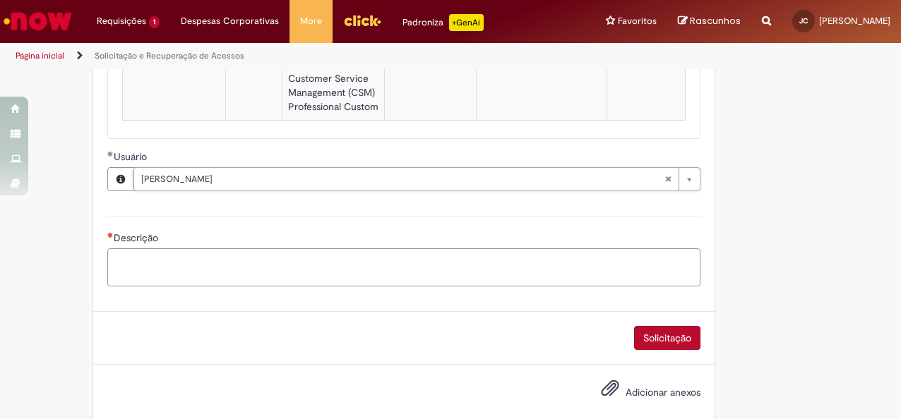
click at [223, 286] on textarea "Descrição" at bounding box center [403, 267] width 593 height 37
paste textarea "**********"
type textarea "**********"
click at [652, 340] on button "Solicitação" at bounding box center [667, 338] width 66 height 24
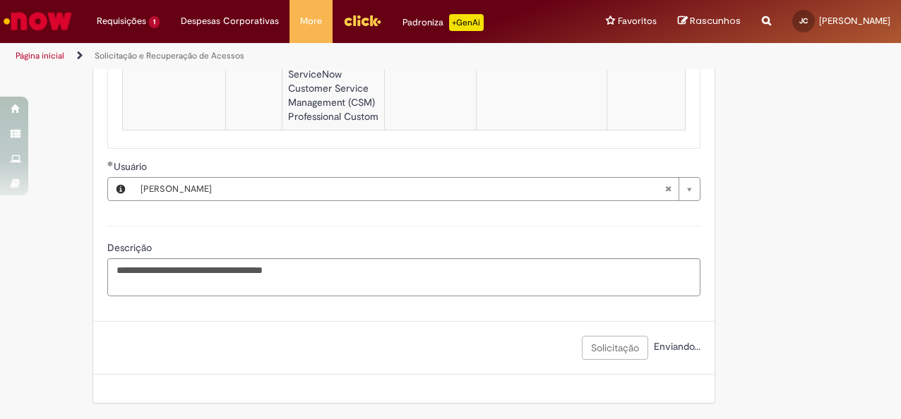
scroll to position [1692, 0]
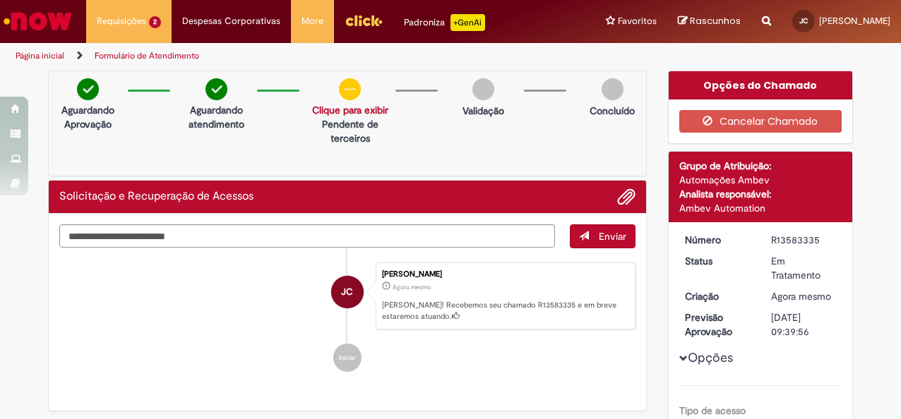
scroll to position [71, 0]
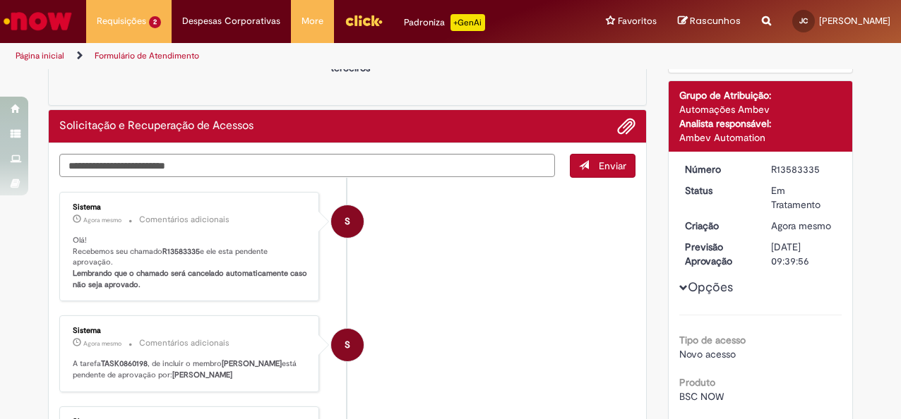
drag, startPoint x: 484, startPoint y: 227, endPoint x: 593, endPoint y: 236, distance: 109.8
click at [592, 238] on li "S Sistema Agora mesmo Agora mesmo Comentários adicionais Olá! Recebemos seu cha…" at bounding box center [347, 247] width 576 height 110
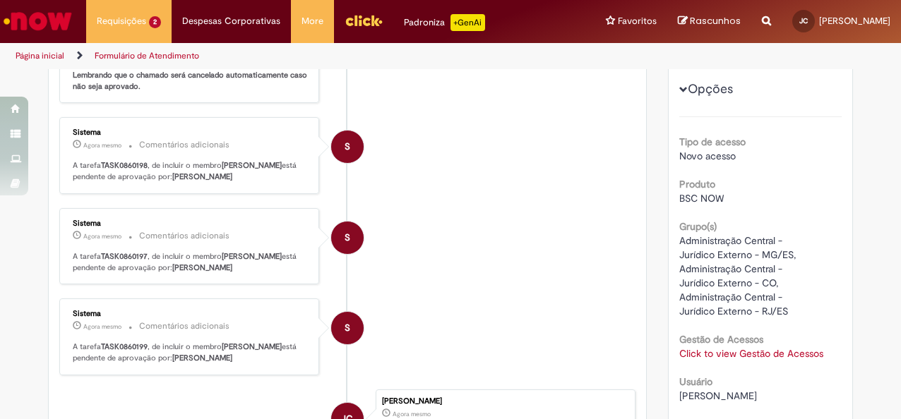
scroll to position [282, 0]
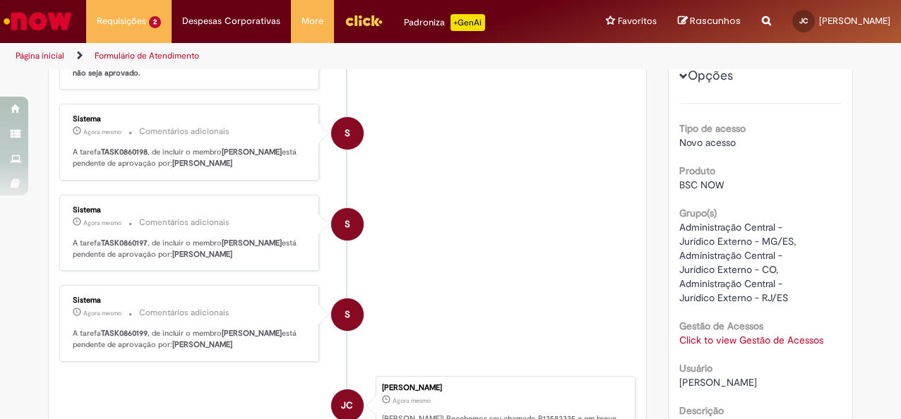
drag, startPoint x: 198, startPoint y: 324, endPoint x: 285, endPoint y: 335, distance: 88.3
click at [285, 335] on p "A tarefa TASK0860199 , de incluir o membro [PERSON_NAME] está pendente de aprov…" at bounding box center [190, 339] width 235 height 22
drag, startPoint x: 243, startPoint y: 242, endPoint x: 302, endPoint y: 276, distance: 68.1
click at [306, 265] on div "Sistema Agora mesmo Agora mesmo Comentários adicionais A tarefa TASK0860197 , d…" at bounding box center [189, 233] width 260 height 77
click at [305, 268] on ul "S Sistema Agora mesmo Agora mesmo Comentários adicionais Olá! Recebemos seu cha…" at bounding box center [347, 233] width 576 height 535
